Goal: Transaction & Acquisition: Subscribe to service/newsletter

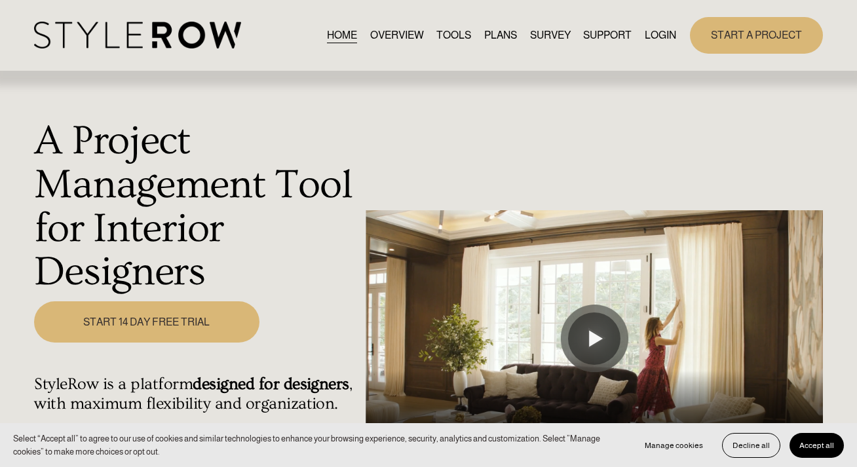
click at [197, 315] on link "START 14 DAY FREE TRIAL" at bounding box center [146, 321] width 225 height 41
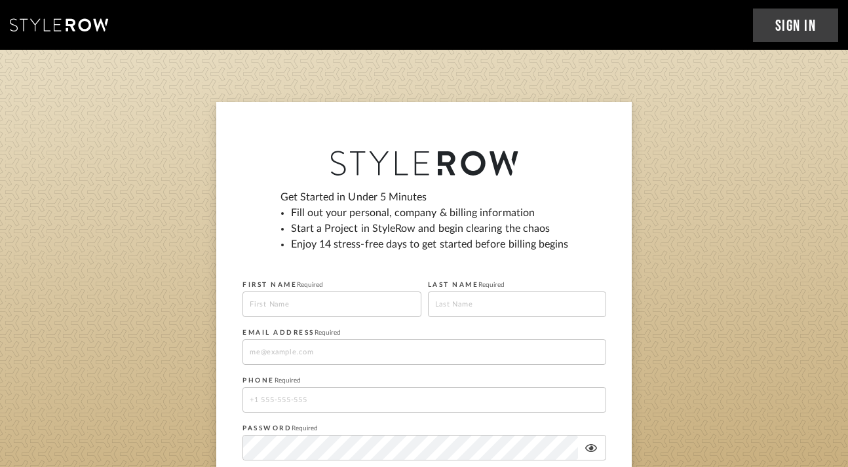
click at [294, 298] on input at bounding box center [331, 305] width 179 height 26
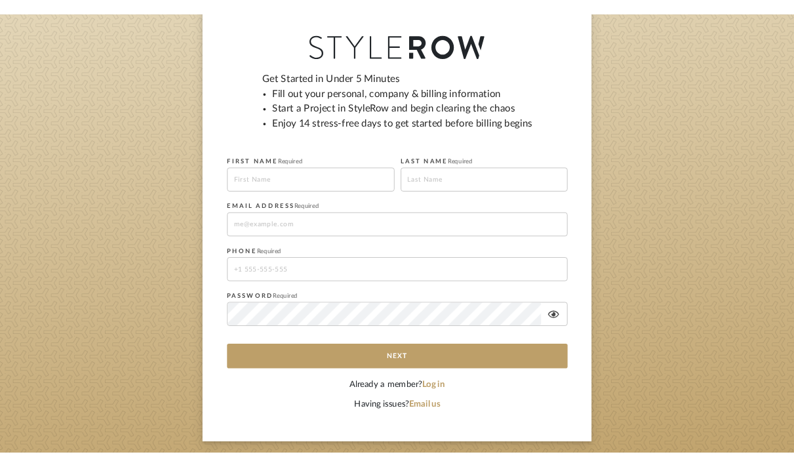
scroll to position [126, 0]
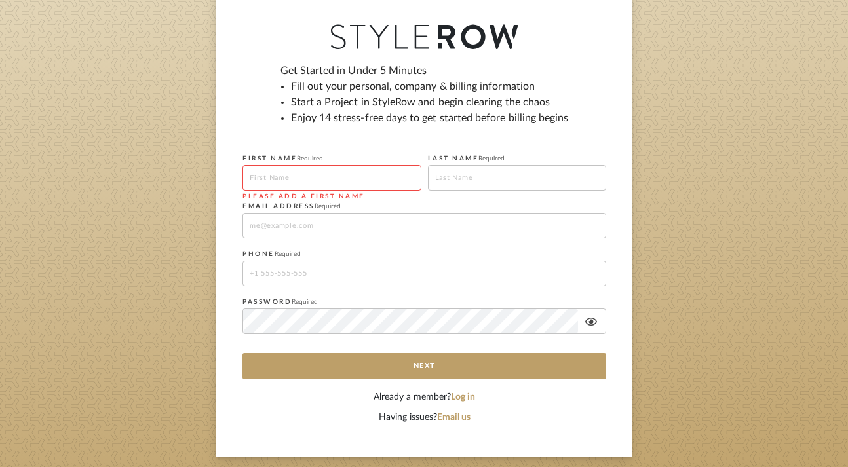
click at [295, 175] on input at bounding box center [331, 178] width 179 height 26
type input "[PERSON_NAME]"
click at [311, 229] on input at bounding box center [424, 226] width 364 height 26
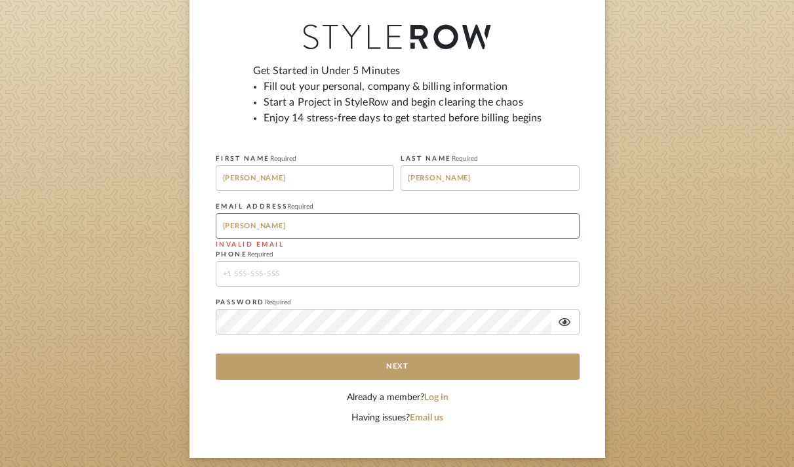
click at [303, 229] on input "[PERSON_NAME]" at bounding box center [398, 226] width 364 height 26
paste input "[DOMAIN_NAME]"
click at [370, 225] on input "[PERSON_NAME][EMAIL_ADDRESS][DOMAIN_NAME]" at bounding box center [398, 226] width 364 height 26
click at [262, 225] on input "[PERSON_NAME][EMAIL_ADDRESS][DOMAIN_NAME]" at bounding box center [398, 226] width 364 height 26
click at [375, 233] on input "[PERSON_NAME][EMAIL_ADDRESS][DOMAIN_NAME]" at bounding box center [398, 226] width 364 height 26
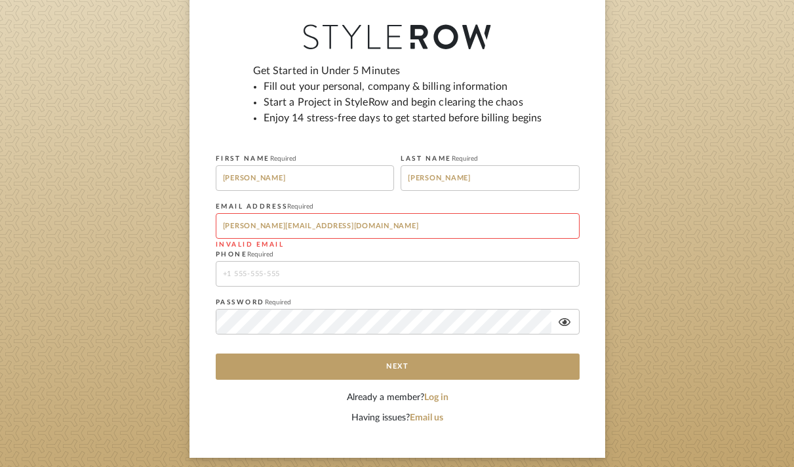
type input "[PERSON_NAME][EMAIL_ADDRESS][DOMAIN_NAME]"
click at [324, 276] on input "tel" at bounding box center [398, 274] width 364 height 26
type input "7049078756"
click at [564, 322] on icon at bounding box center [564, 322] width 12 height 8
click at [166, 326] on sign-up "Get Started in Under 5 Minutes Fill out your personal, company & billing inform…" at bounding box center [397, 217] width 794 height 482
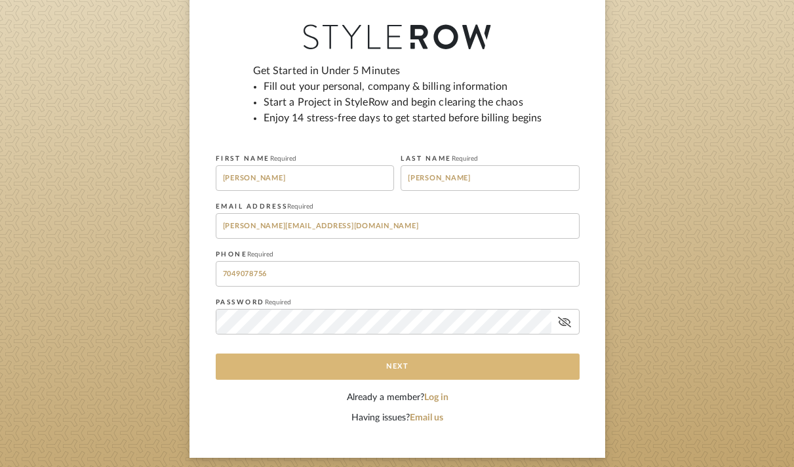
click at [408, 366] on button "Next" at bounding box center [398, 366] width 364 height 26
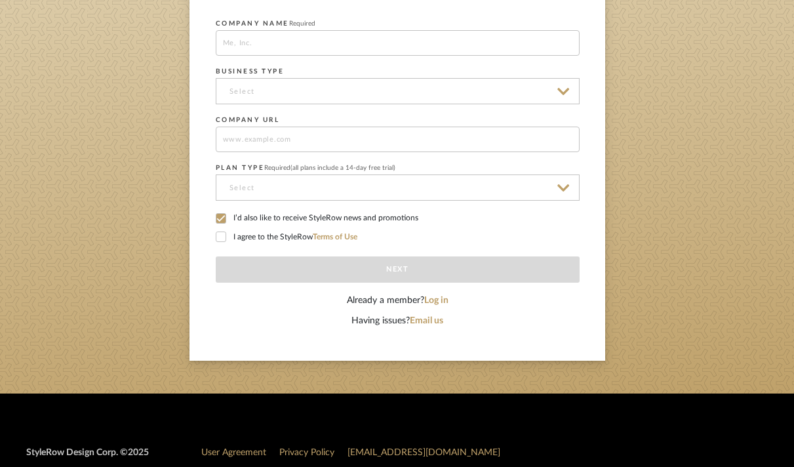
scroll to position [210, 0]
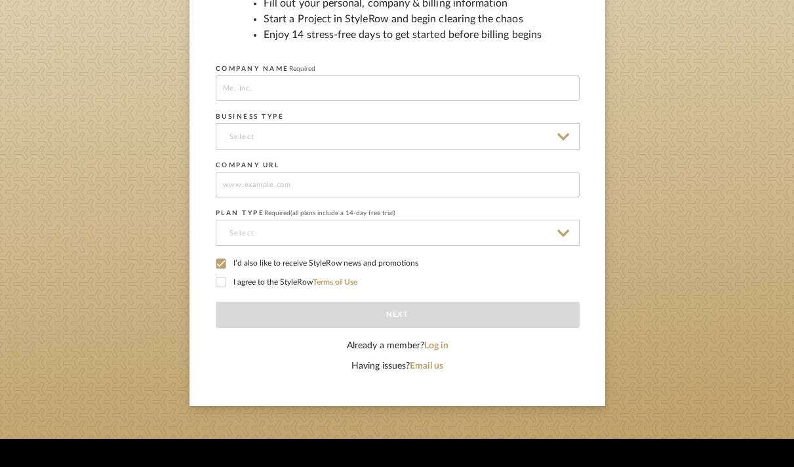
click at [222, 262] on icon at bounding box center [220, 263] width 9 height 7
click at [223, 286] on icon at bounding box center [220, 281] width 9 height 9
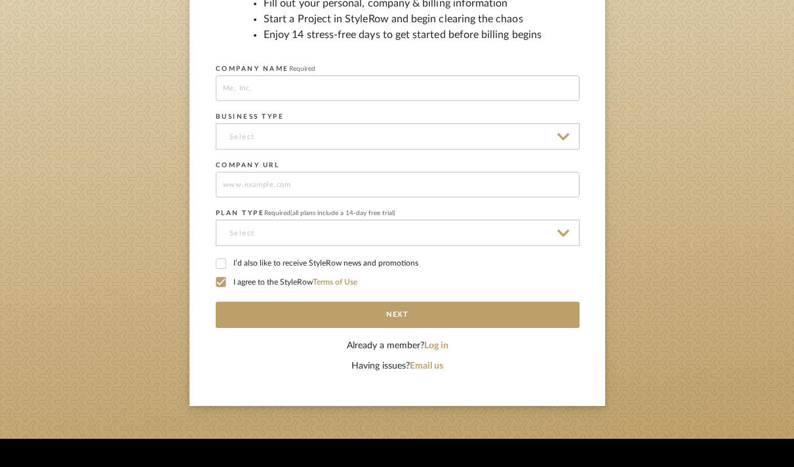
click at [361, 89] on input at bounding box center [398, 88] width 364 height 26
paste input "[DOMAIN_NAME]"
click at [254, 88] on input "dagmaradesignstudio" at bounding box center [398, 88] width 364 height 26
click at [280, 90] on input "dagmara designstudio" at bounding box center [398, 88] width 364 height 26
type input "dagmara design studio"
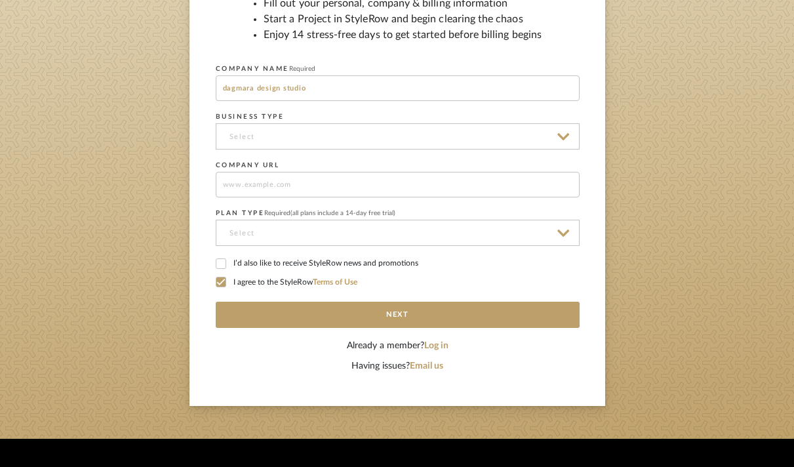
click at [290, 134] on input at bounding box center [398, 136] width 364 height 26
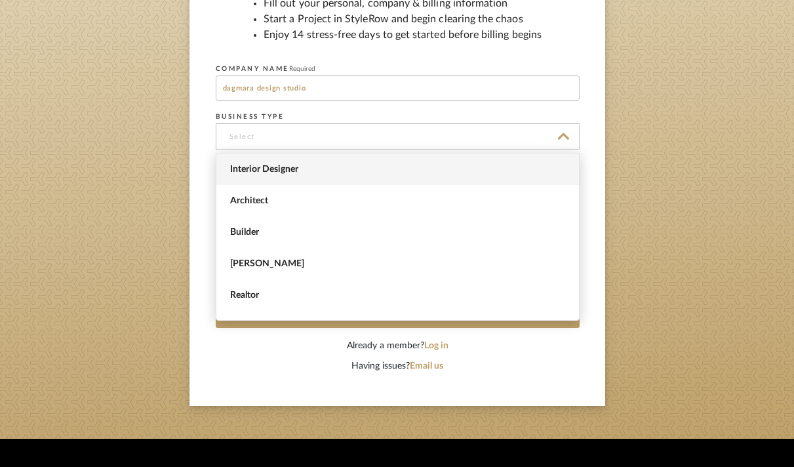
click at [286, 166] on span "Interior Designer" at bounding box center [399, 169] width 338 height 11
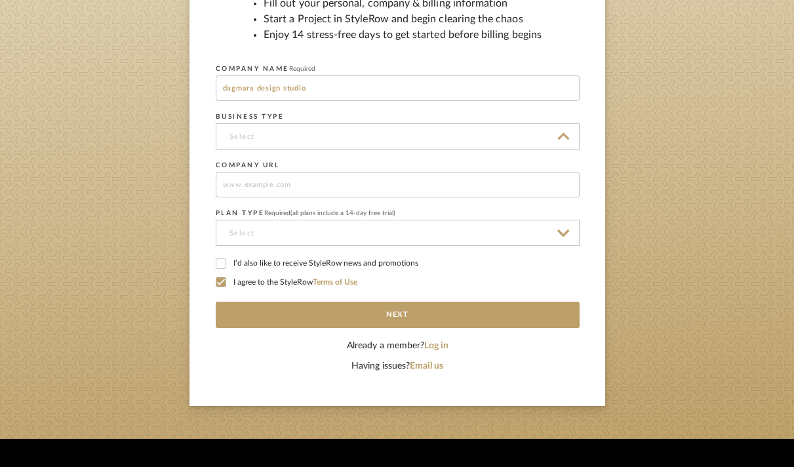
type input "Interior Designer"
click at [279, 182] on input at bounding box center [398, 185] width 364 height 26
click at [307, 236] on input at bounding box center [398, 233] width 364 height 26
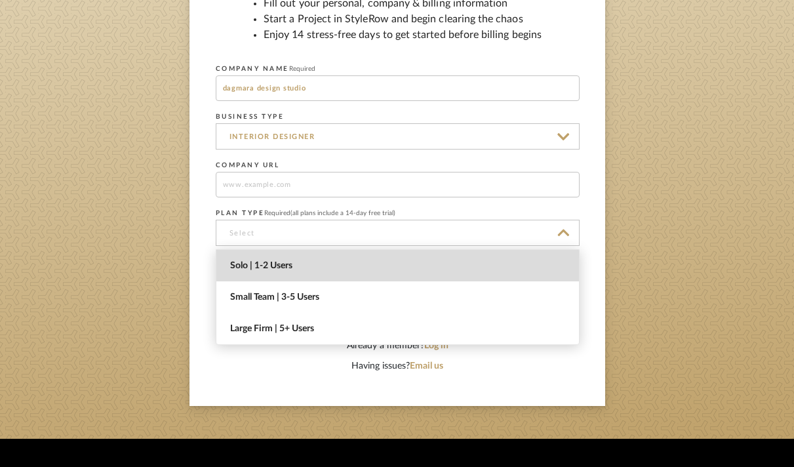
click at [284, 270] on span "Solo | 1-2 Users" at bounding box center [399, 265] width 338 height 11
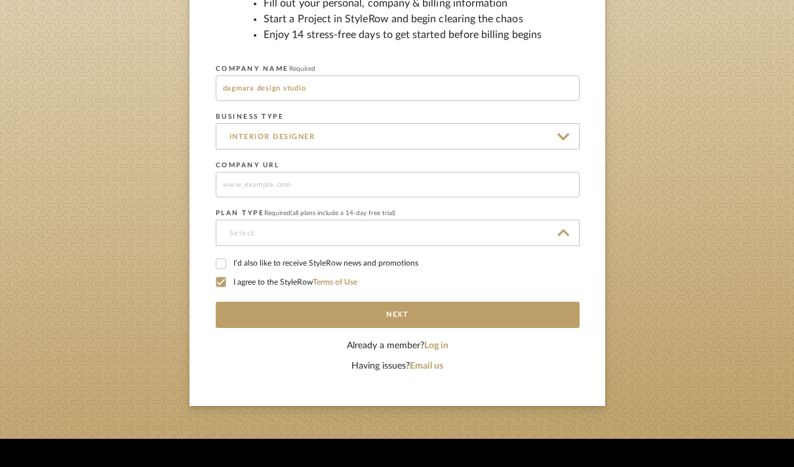
type input "Solo | 1-2 Users"
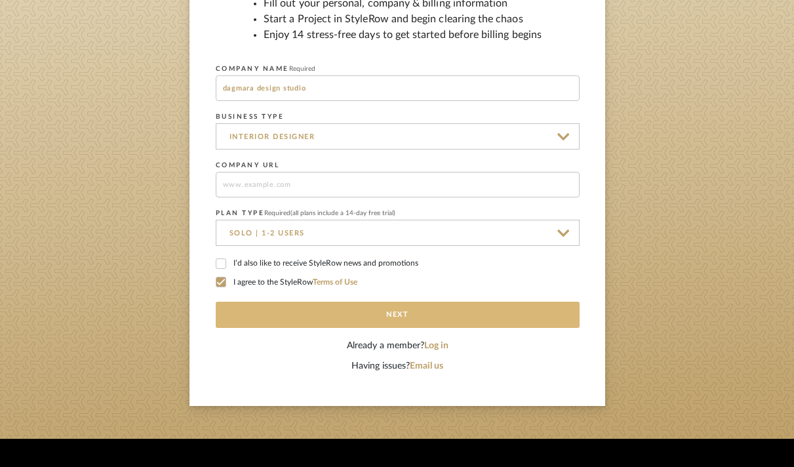
click at [398, 313] on button "Next" at bounding box center [398, 314] width 364 height 26
